Goal: Navigation & Orientation: Find specific page/section

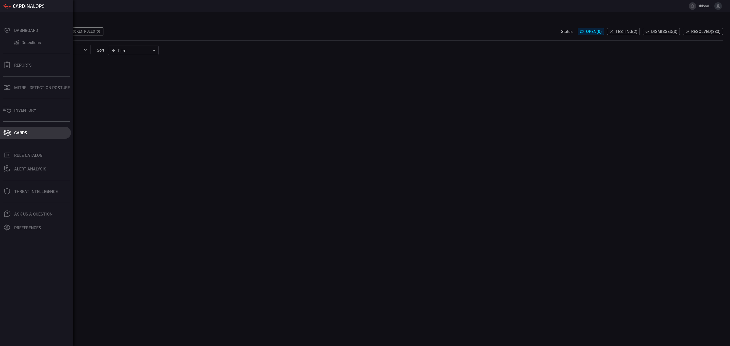
click at [13, 135] on button "Cards" at bounding box center [35, 133] width 71 height 12
click at [31, 140] on div "Dashboard Detections Reports MITRE - Detection Posture Inventory Cards .st0_rul…" at bounding box center [36, 179] width 73 height 334
click at [30, 135] on button "Cards" at bounding box center [35, 133] width 71 height 12
click at [31, 155] on div "Rule Catalog" at bounding box center [28, 155] width 28 height 5
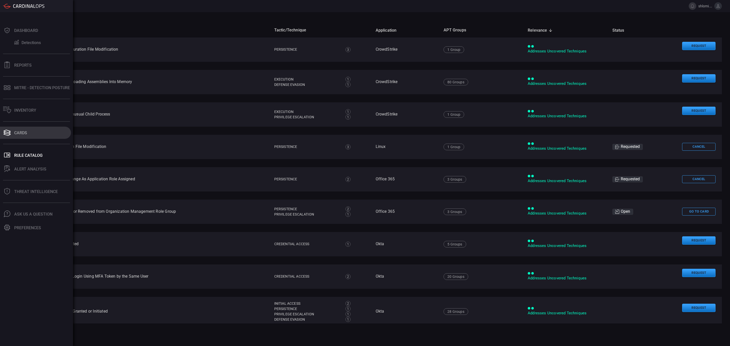
click at [25, 134] on div "Cards" at bounding box center [20, 133] width 13 height 5
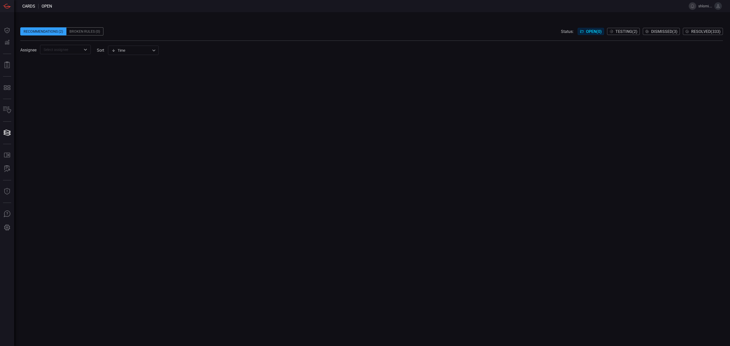
click at [701, 29] on span "Resolved ( 333 )" at bounding box center [705, 31] width 29 height 5
